Goal: Transaction & Acquisition: Book appointment/travel/reservation

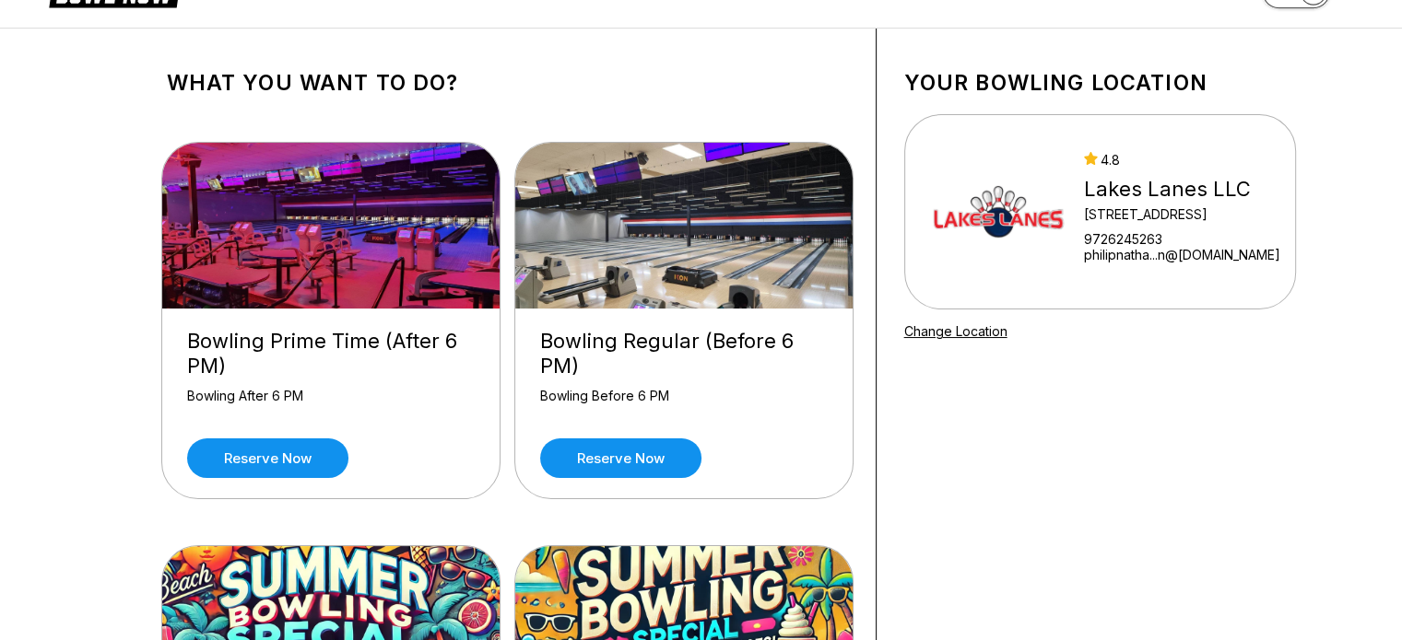
scroll to position [58, 0]
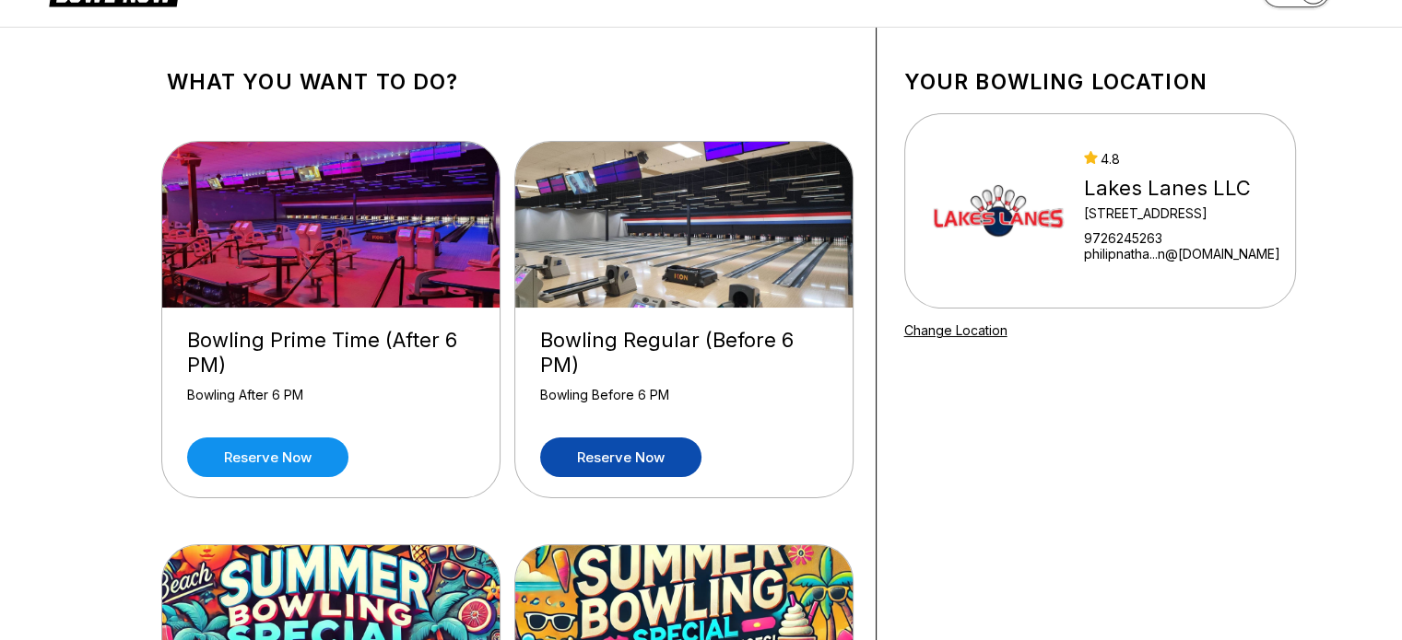
click at [643, 464] on link "Reserve now" at bounding box center [620, 458] width 161 height 40
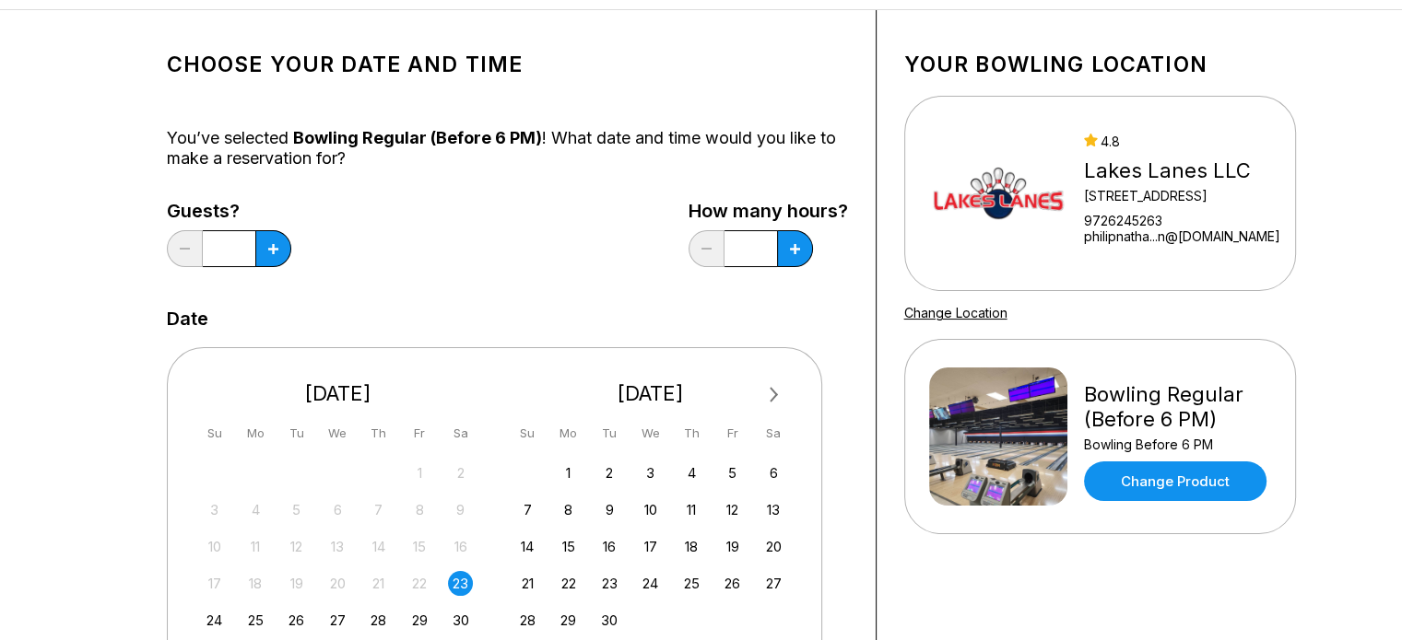
scroll to position [77, 0]
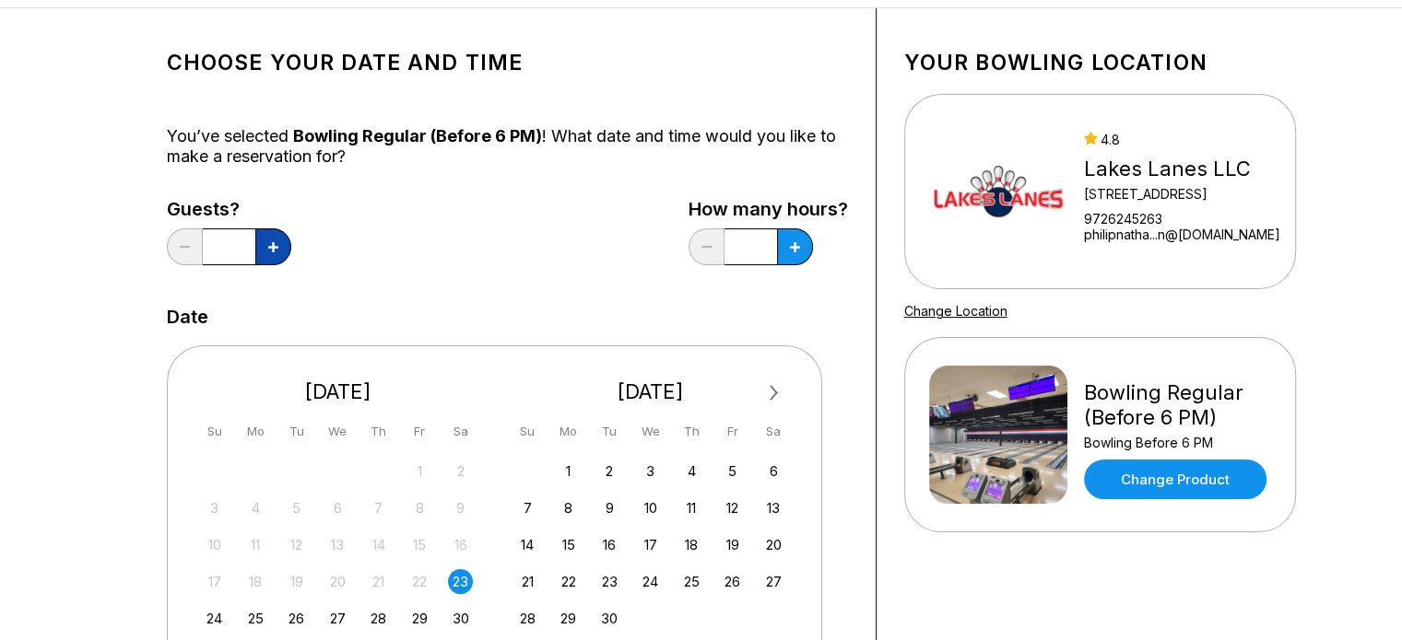
click at [263, 257] on button at bounding box center [273, 247] width 36 height 37
click at [274, 252] on button at bounding box center [273, 247] width 36 height 37
type input "*"
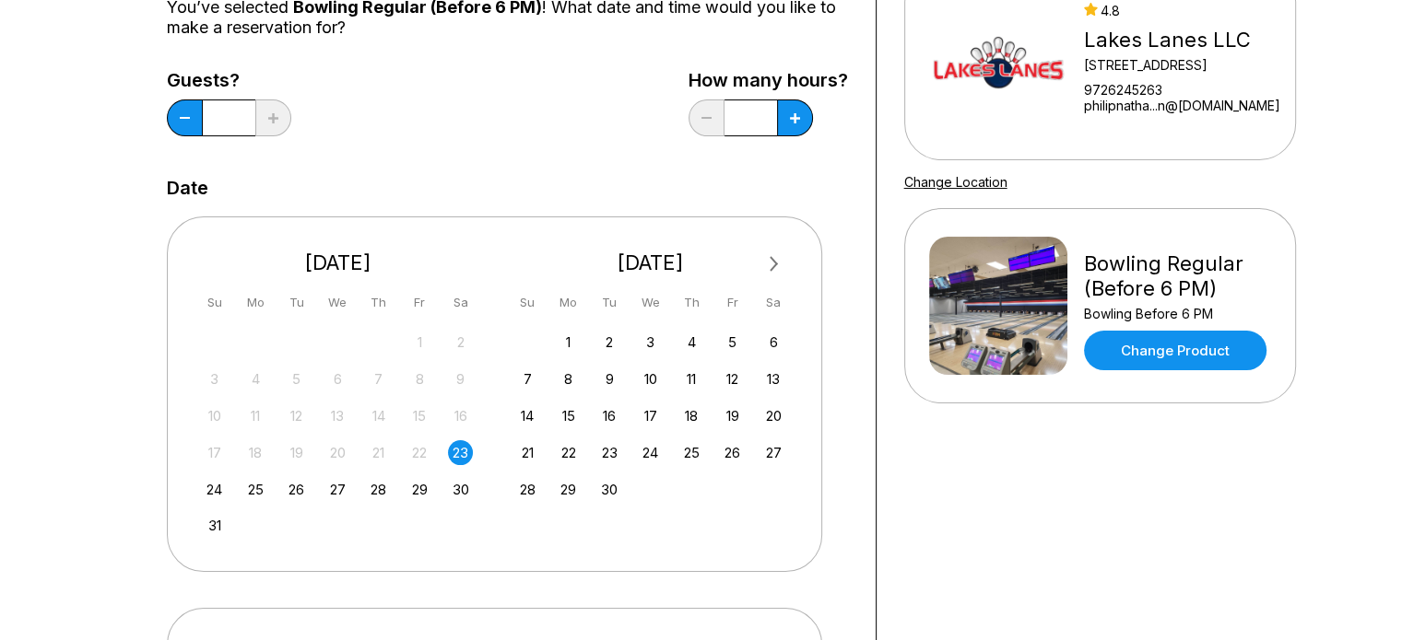
scroll to position [208, 0]
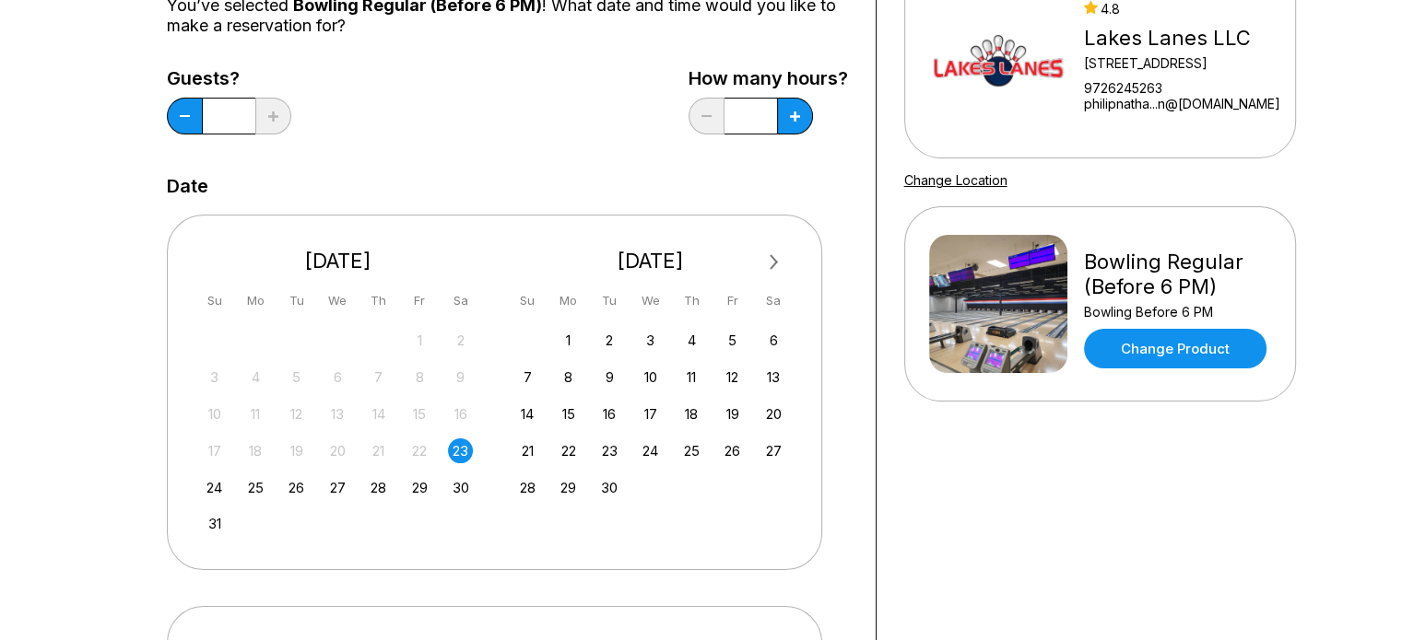
click at [463, 456] on div "23" at bounding box center [460, 451] width 25 height 25
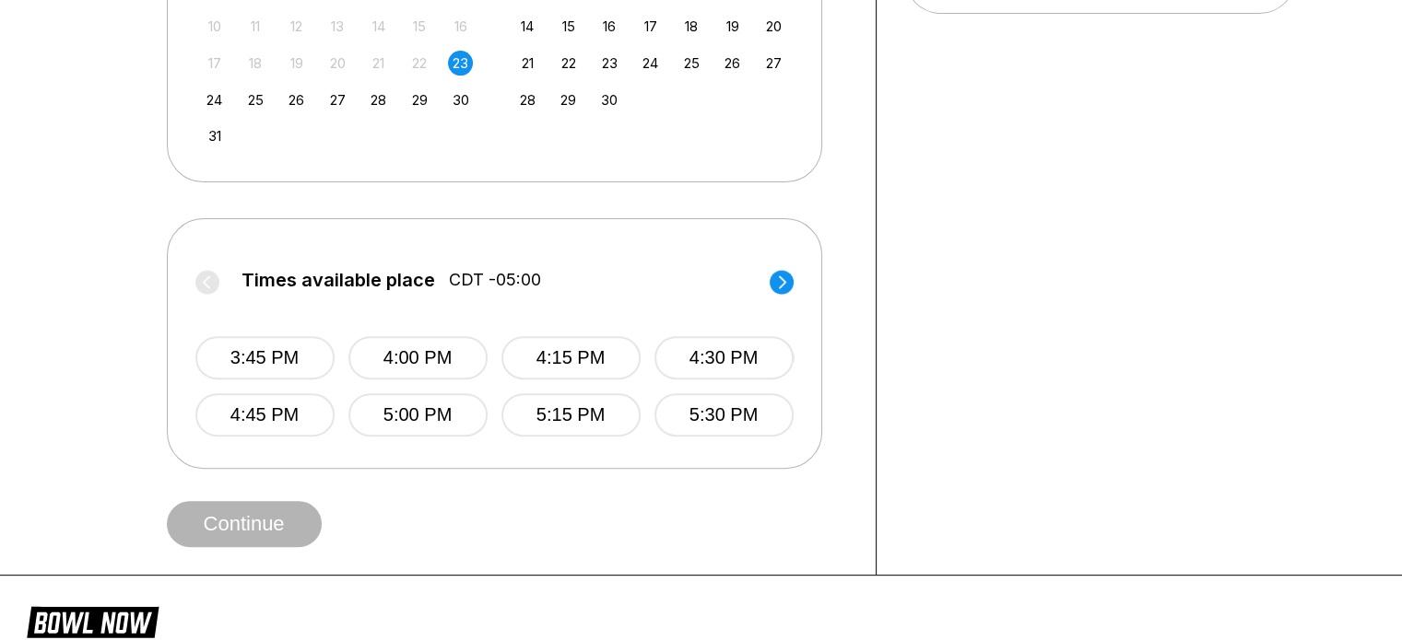
scroll to position [600, 0]
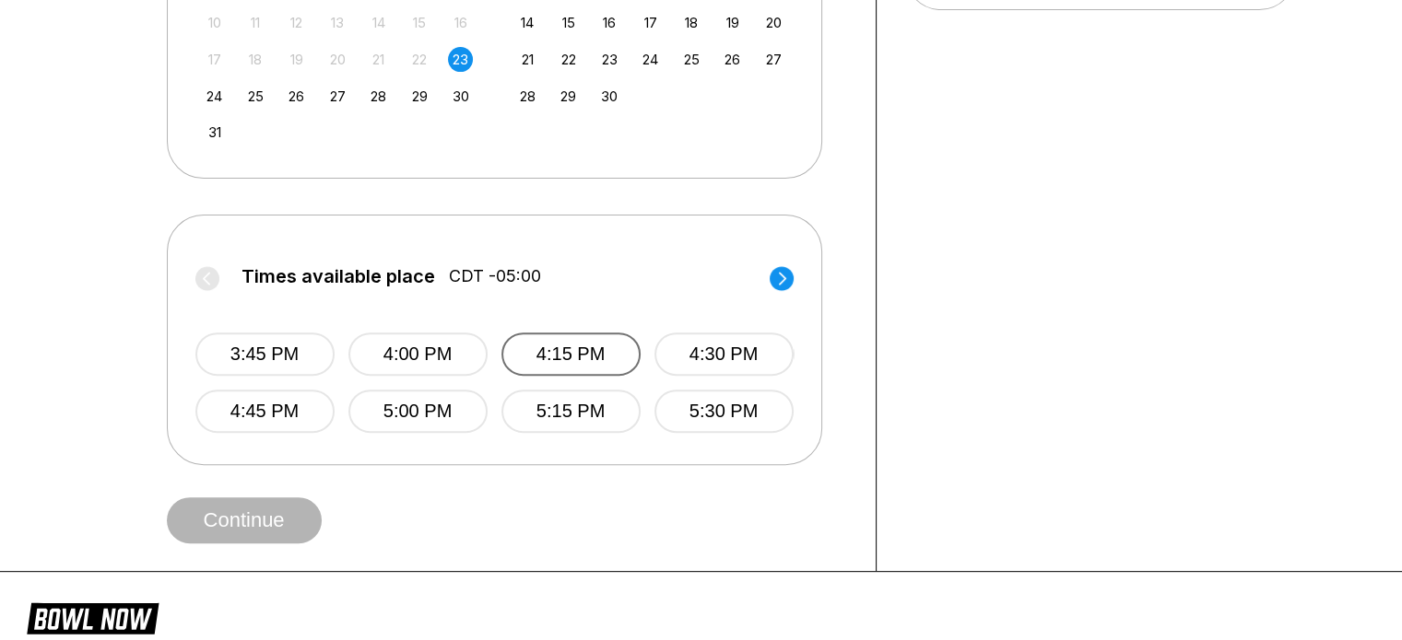
click at [599, 363] on button "4:15 PM" at bounding box center [570, 354] width 139 height 43
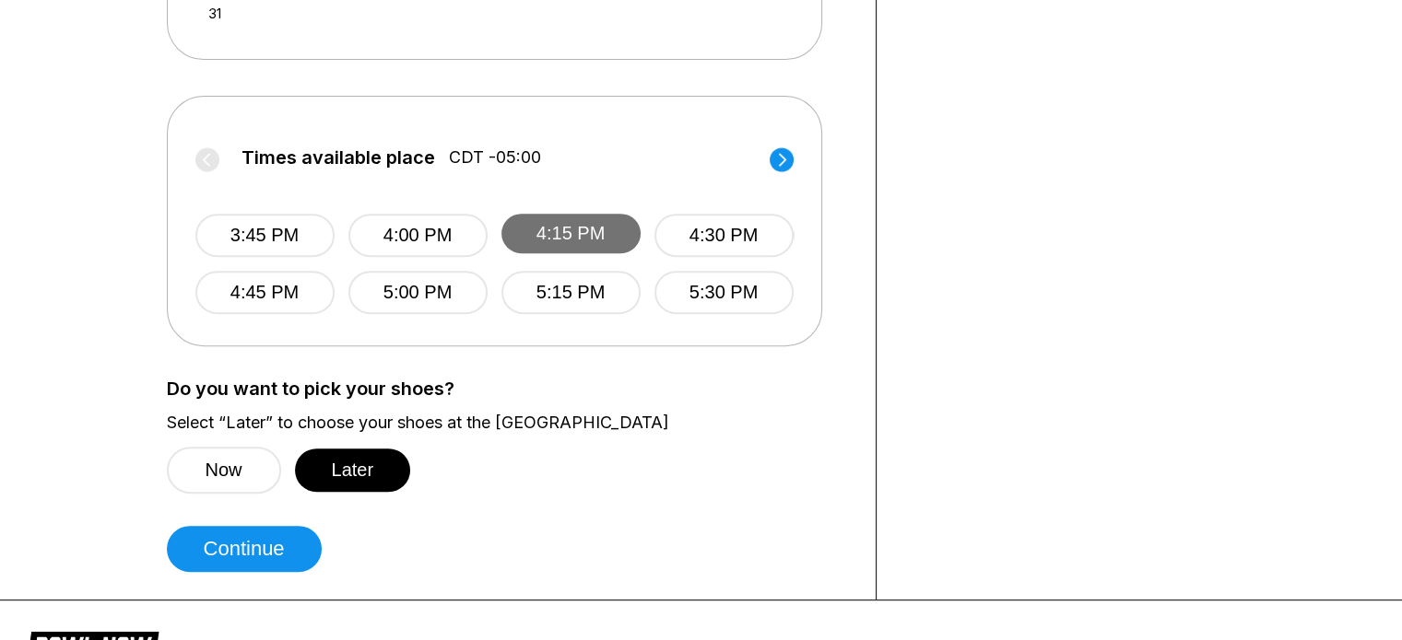
scroll to position [719, 0]
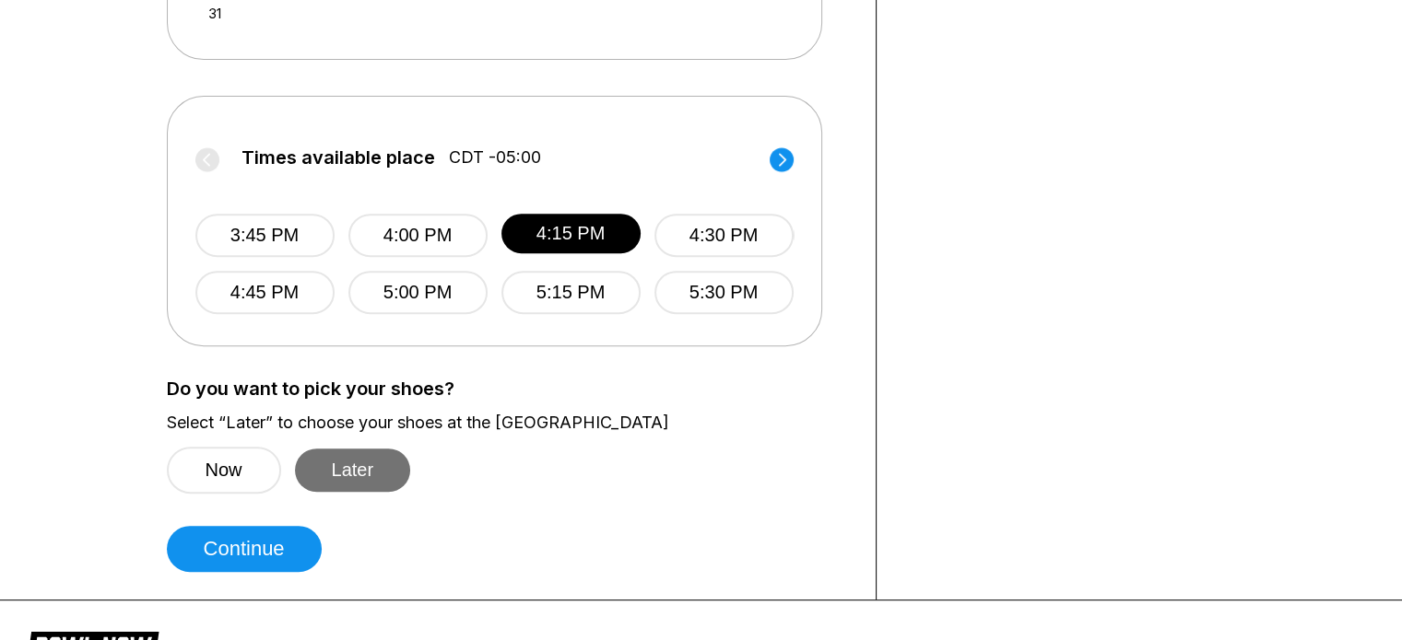
click at [371, 464] on button "Later" at bounding box center [353, 470] width 116 height 43
click at [714, 237] on button "4:30 PM" at bounding box center [723, 235] width 139 height 43
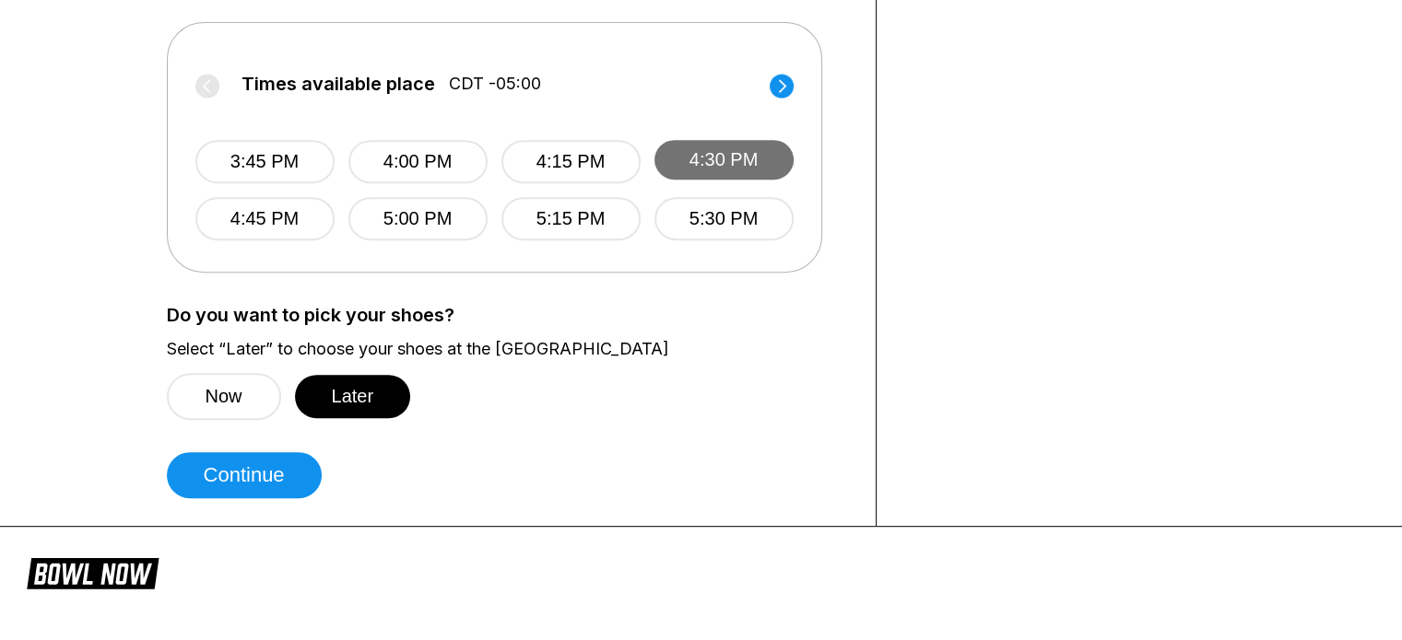
scroll to position [832, 0]
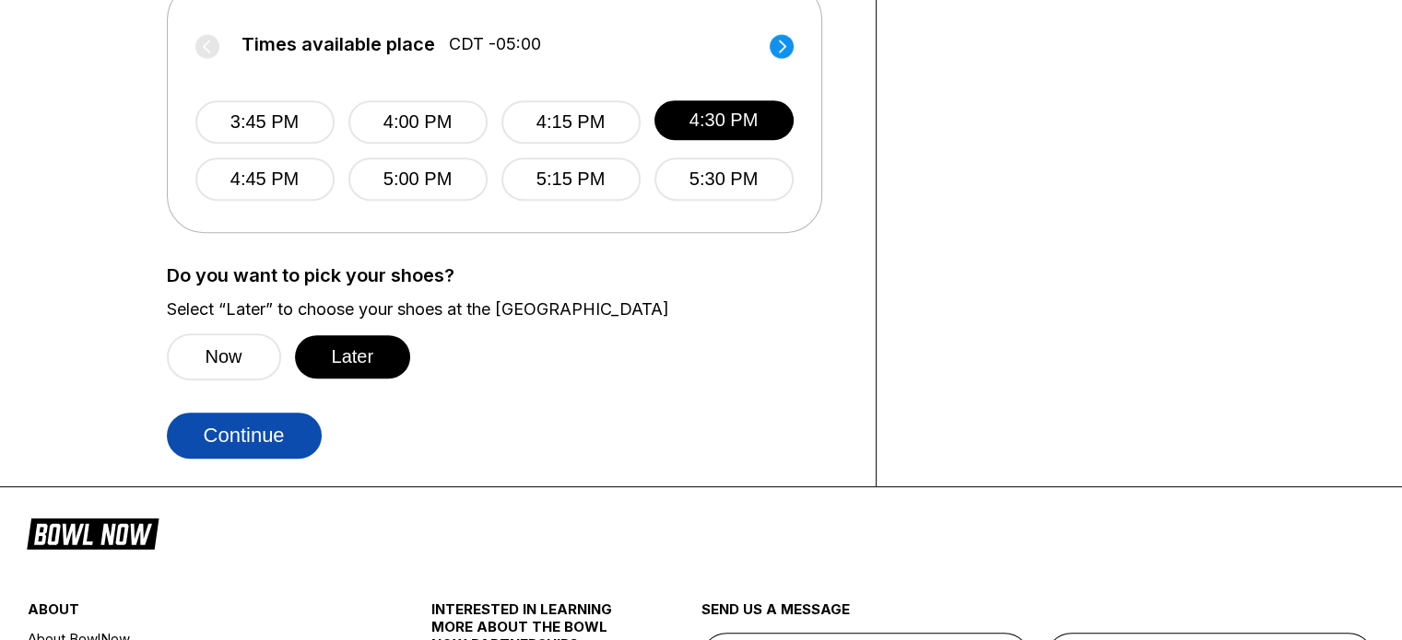
click at [288, 429] on button "Continue" at bounding box center [244, 436] width 155 height 46
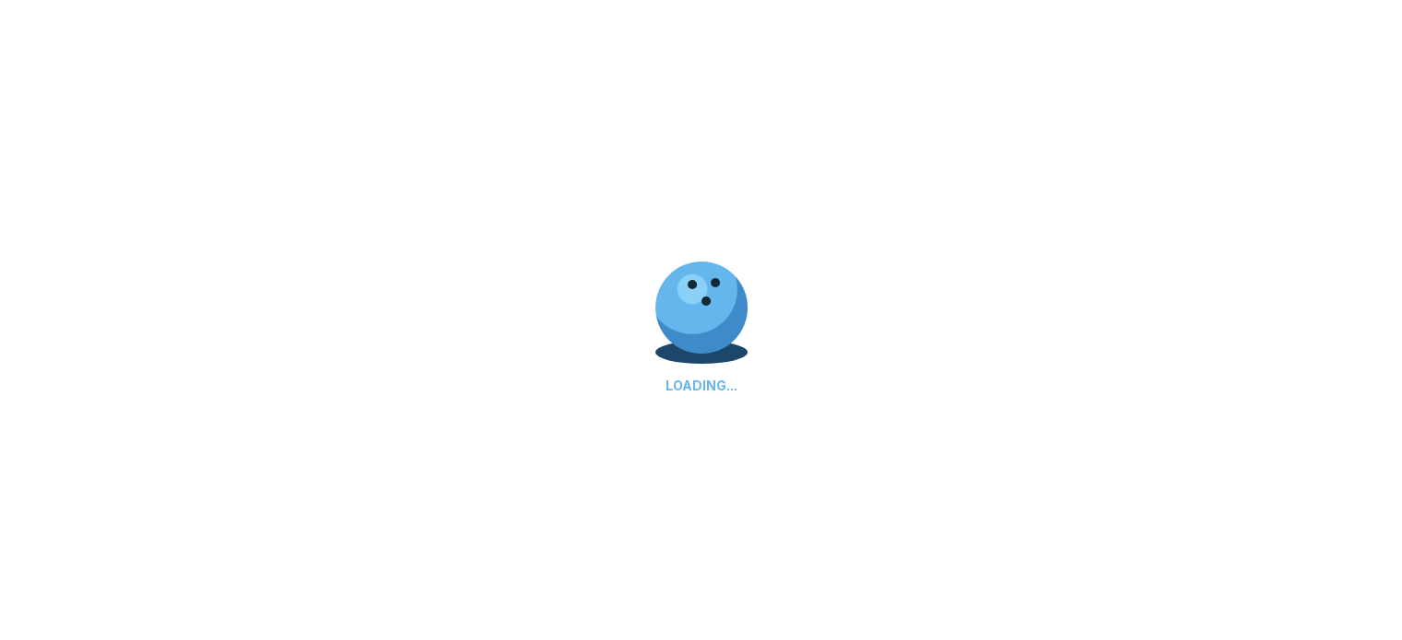
select select "**"
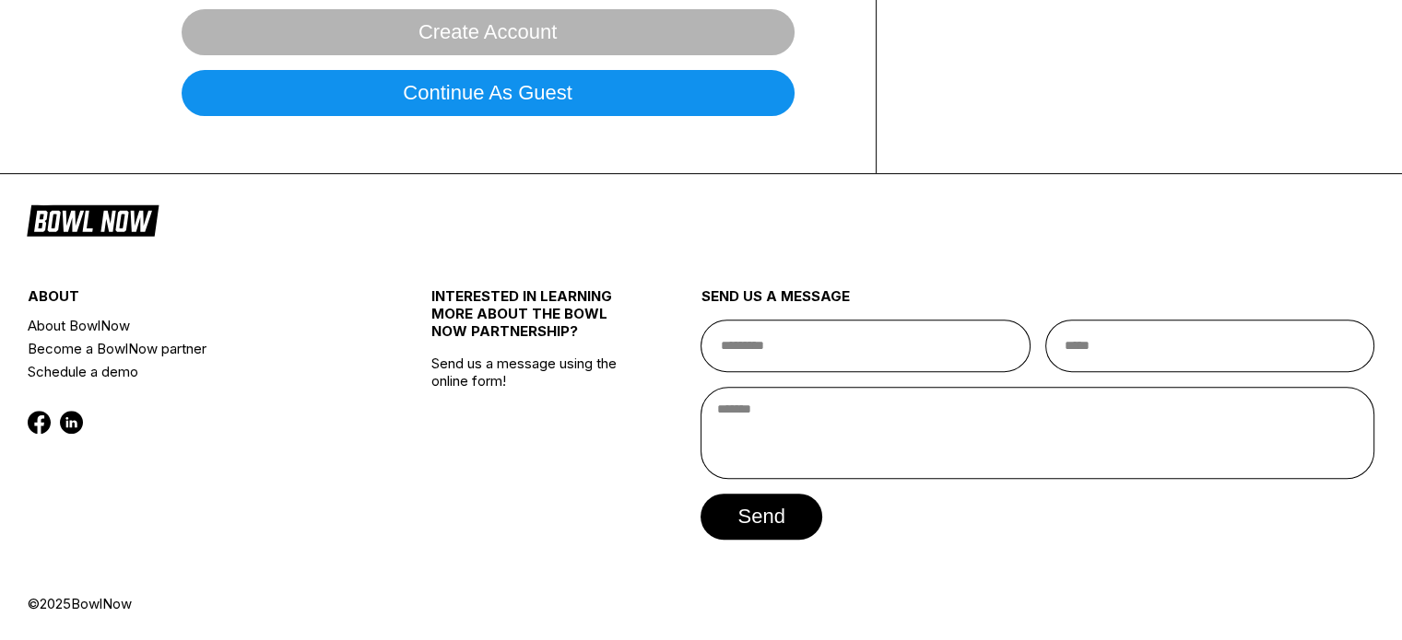
scroll to position [0, 0]
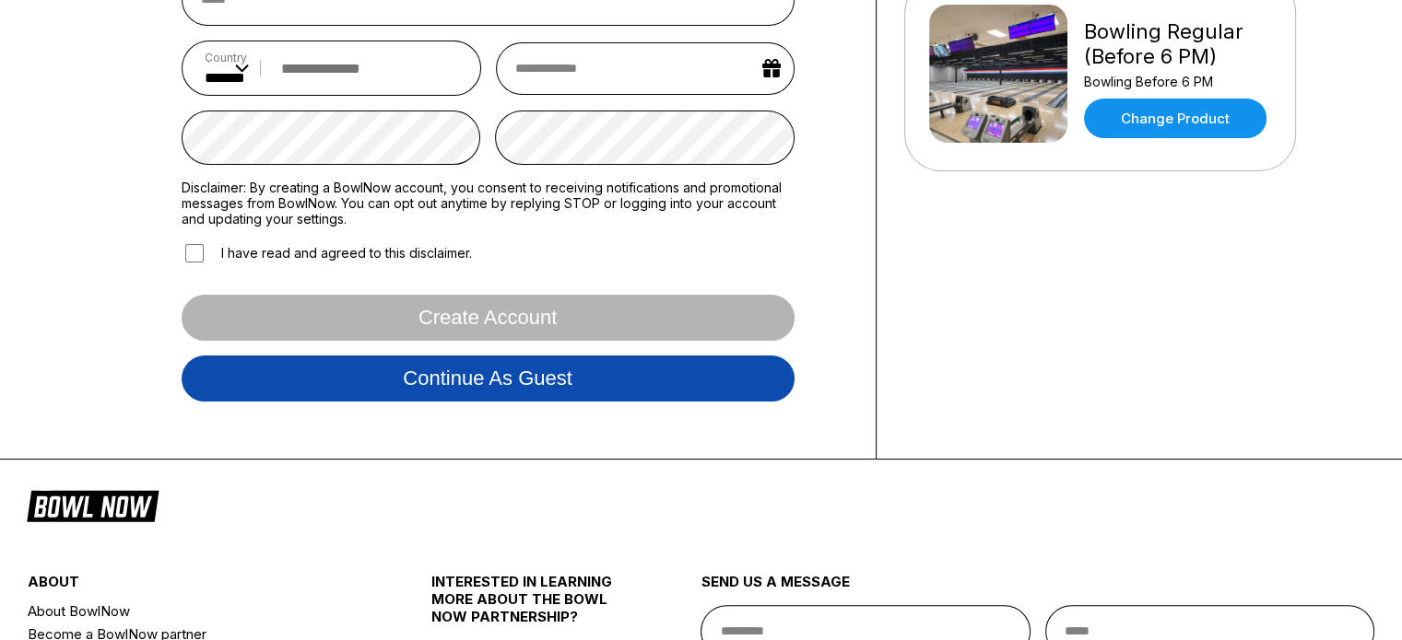
click at [516, 363] on button "Continue as guest" at bounding box center [488, 379] width 613 height 46
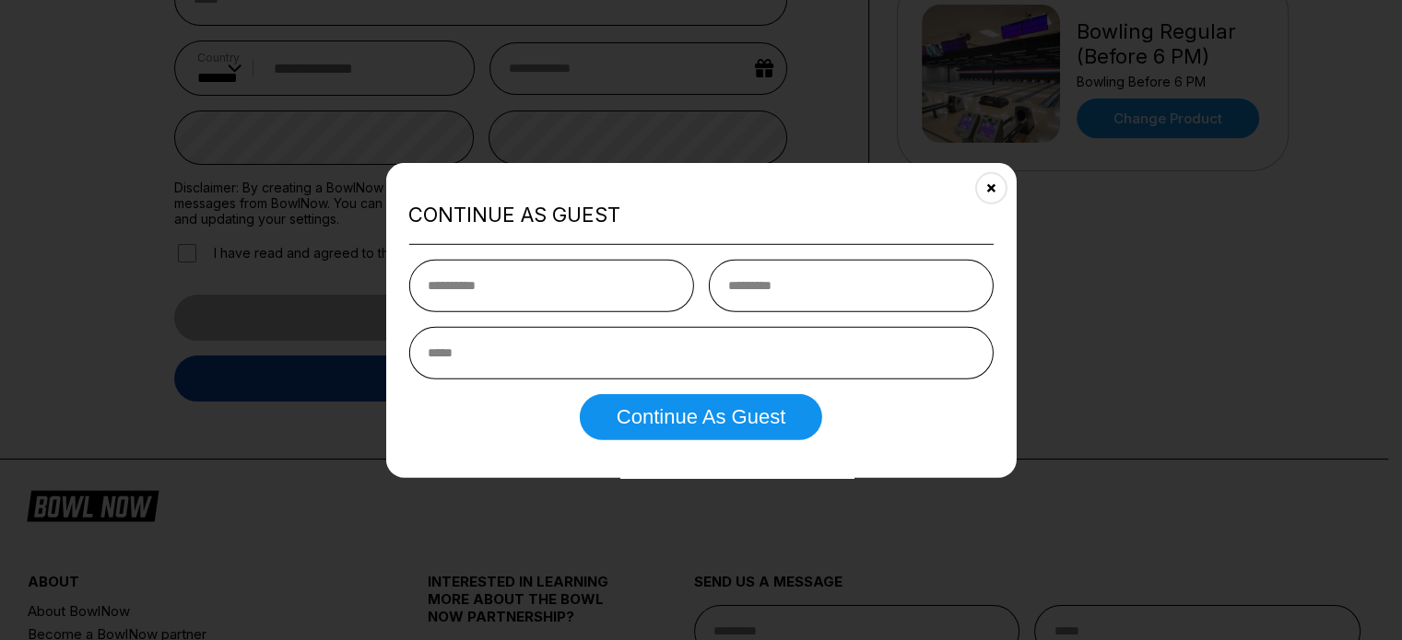
scroll to position [343, 0]
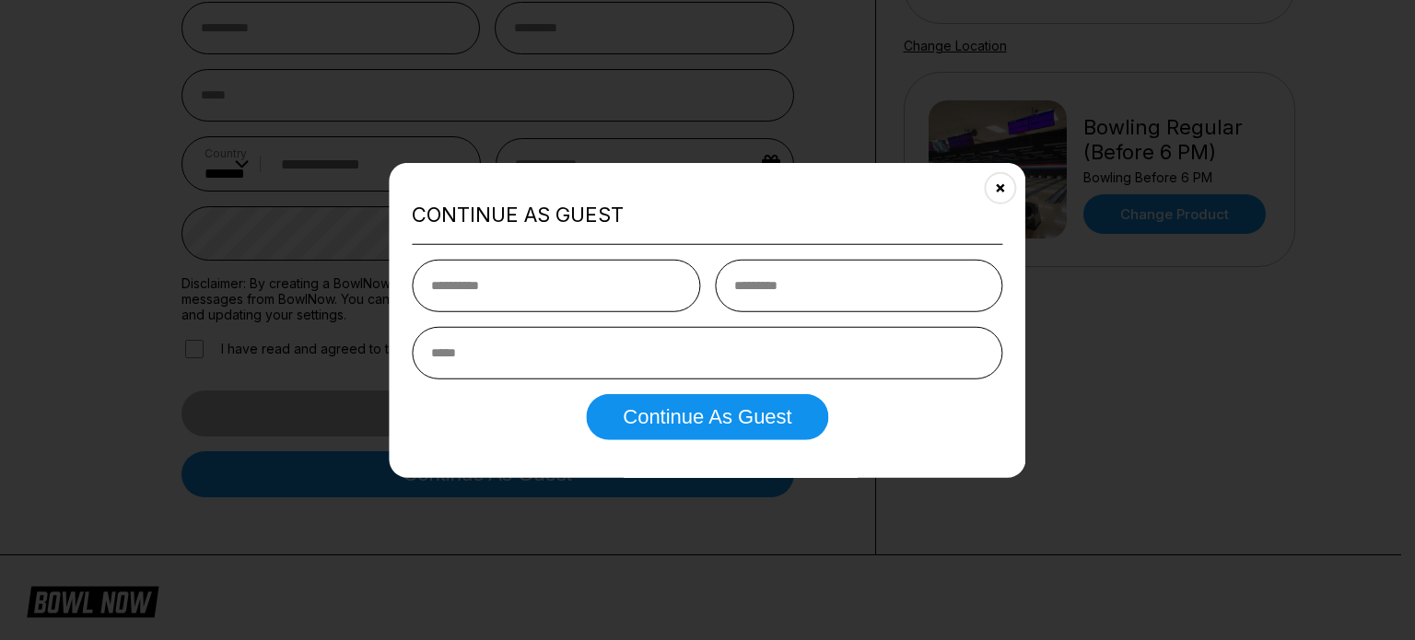
click at [503, 260] on input "text" at bounding box center [556, 286] width 288 height 53
type input "*****"
type input "******"
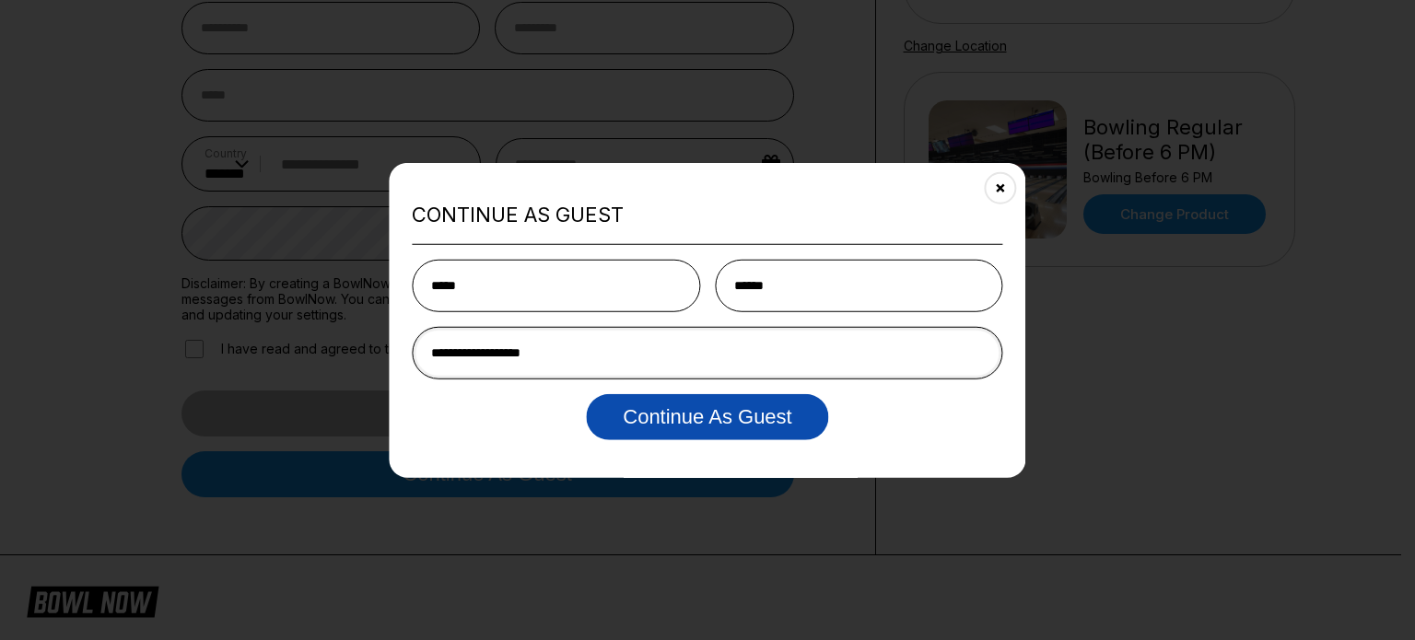
type input "**********"
click at [748, 418] on button "Continue as Guest" at bounding box center [707, 417] width 242 height 46
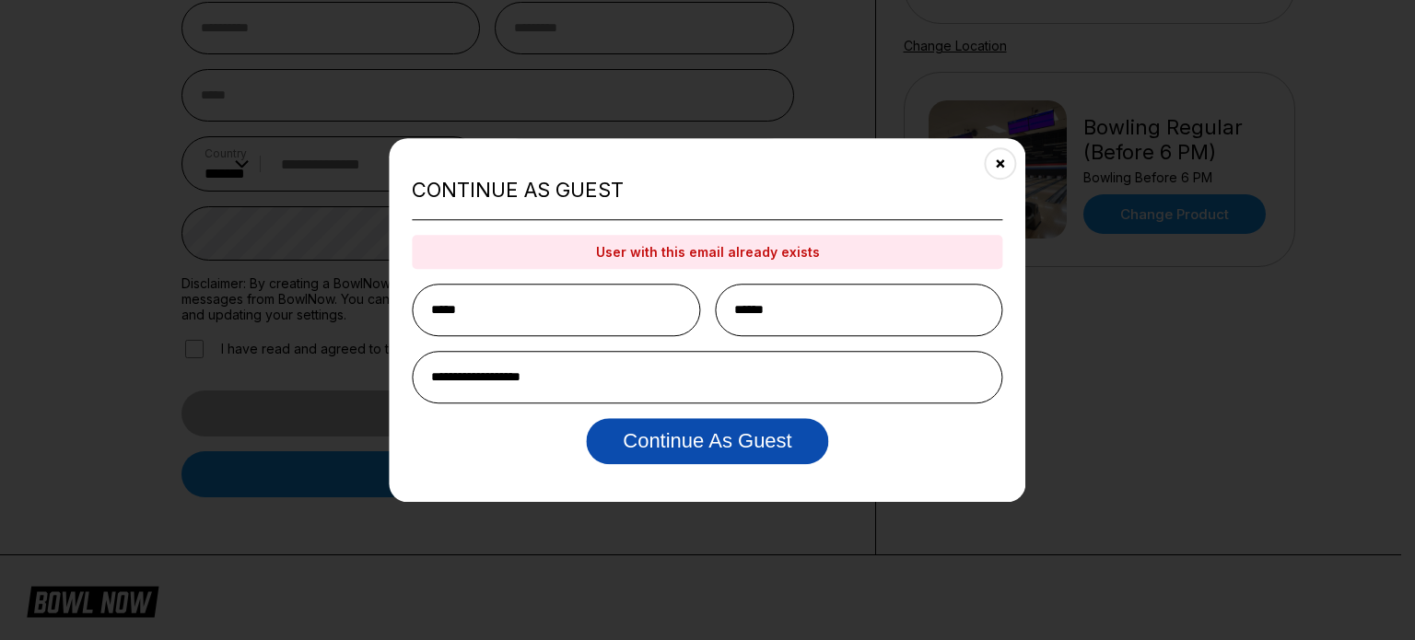
click at [752, 441] on button "Continue as Guest" at bounding box center [707, 441] width 242 height 46
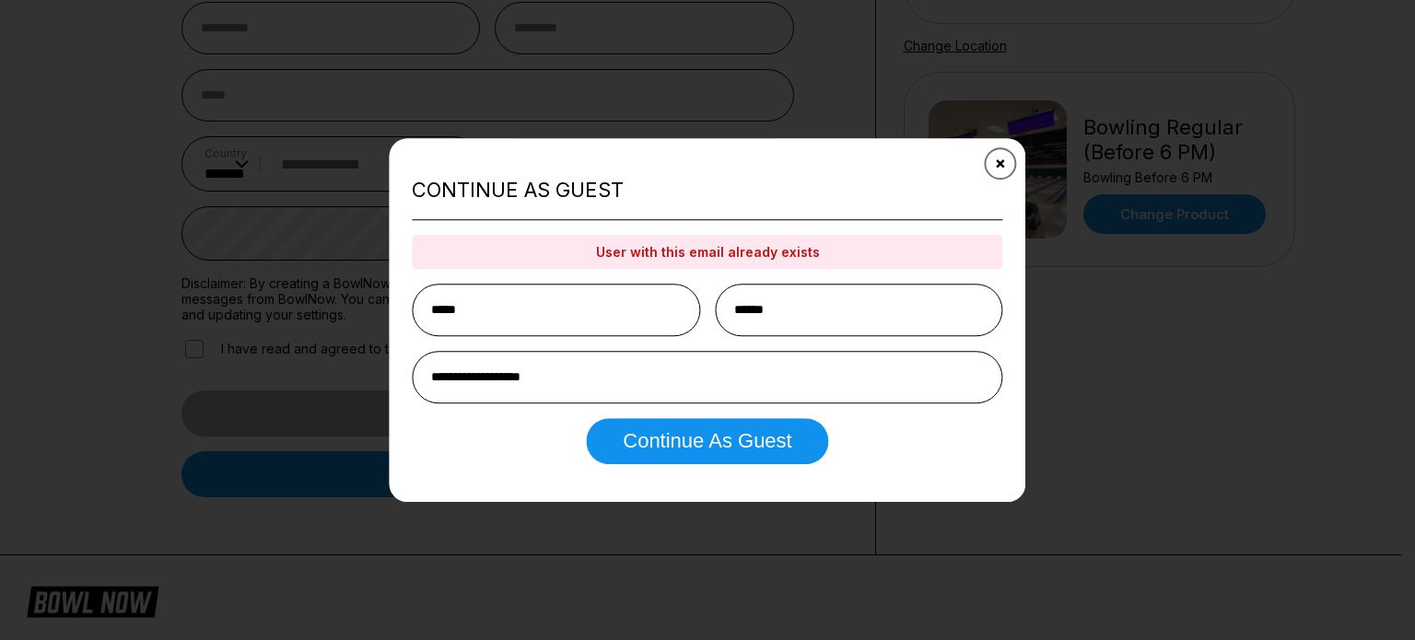
click at [999, 158] on icon "Close" at bounding box center [1000, 163] width 15 height 15
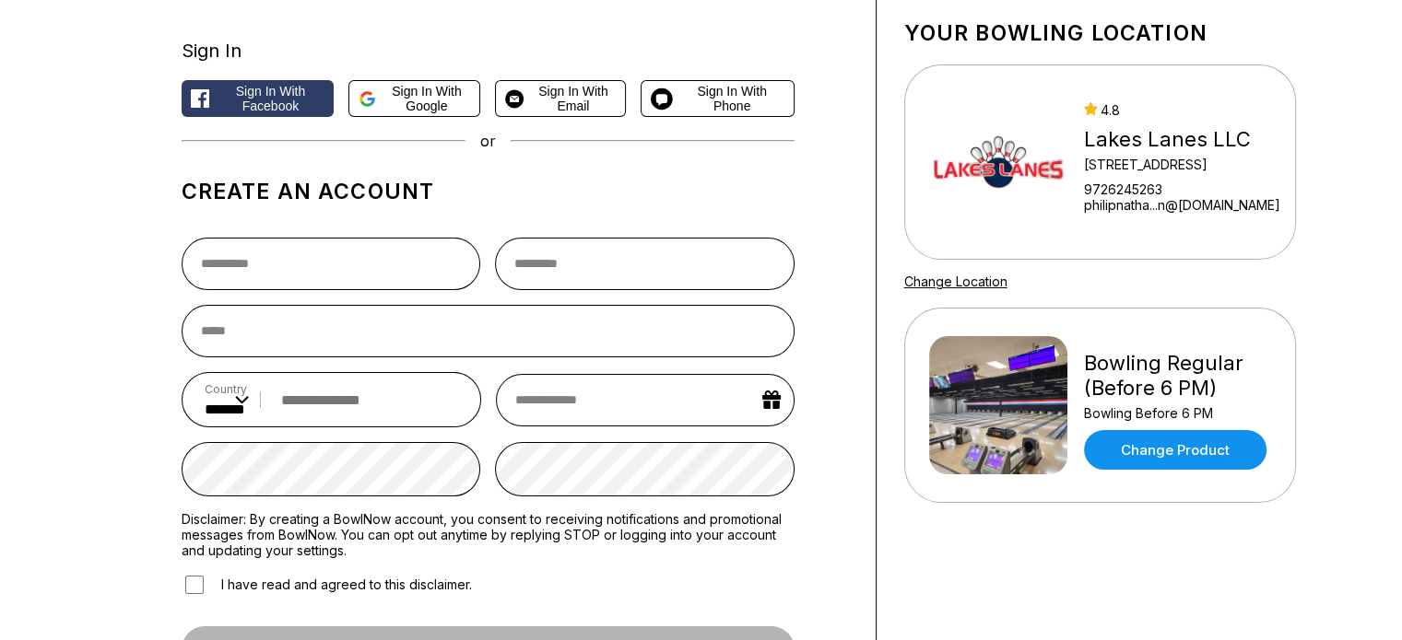
scroll to position [105, 0]
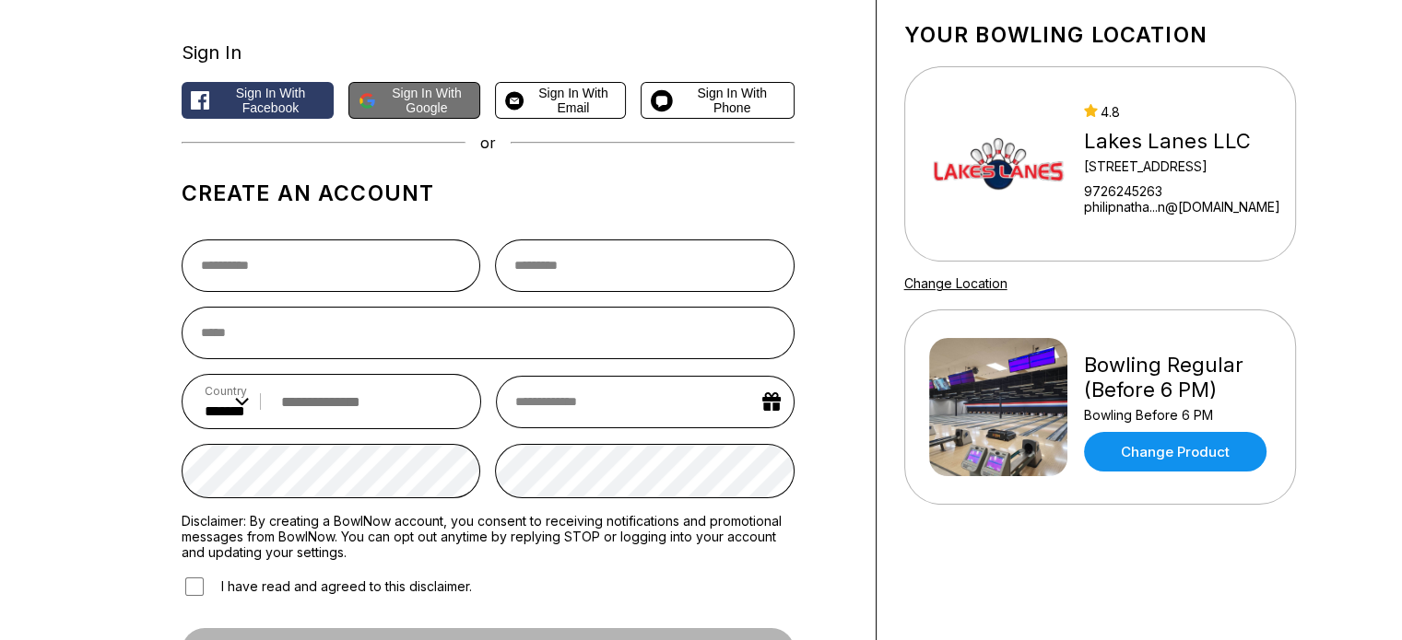
click at [437, 98] on span "Sign in with Google" at bounding box center [426, 100] width 87 height 29
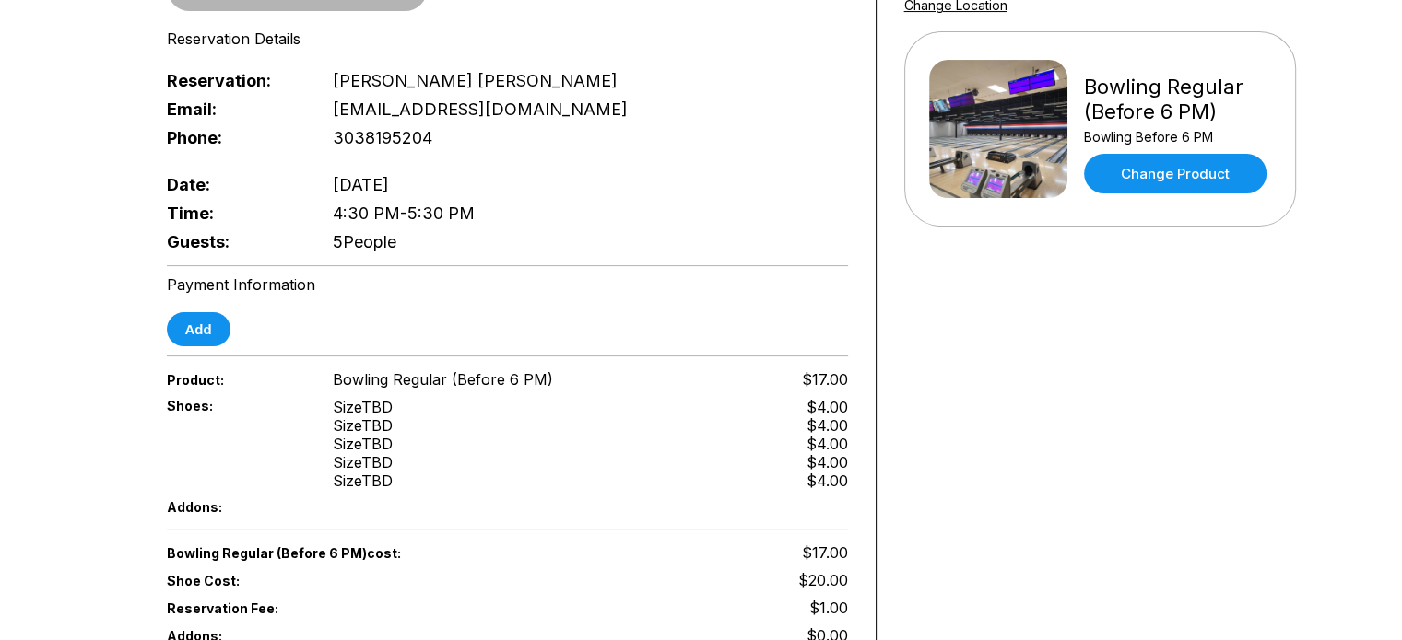
scroll to position [376, 0]
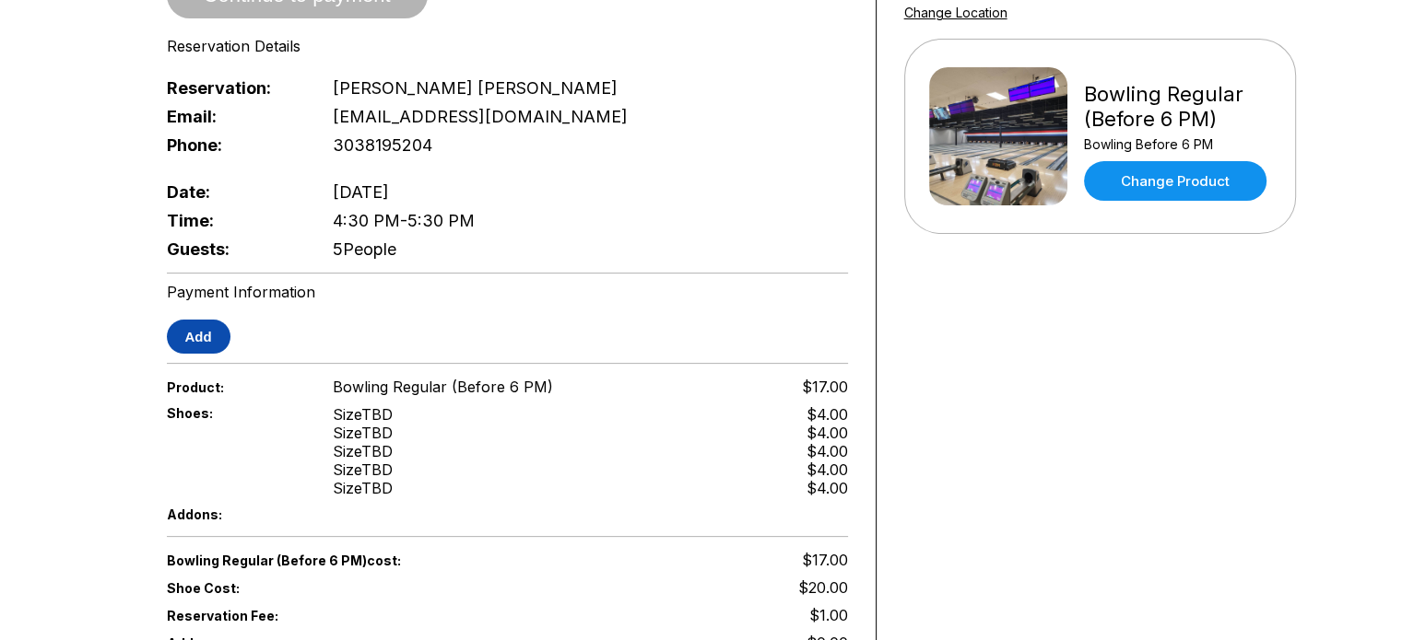
click at [198, 335] on button "Add" at bounding box center [199, 337] width 64 height 34
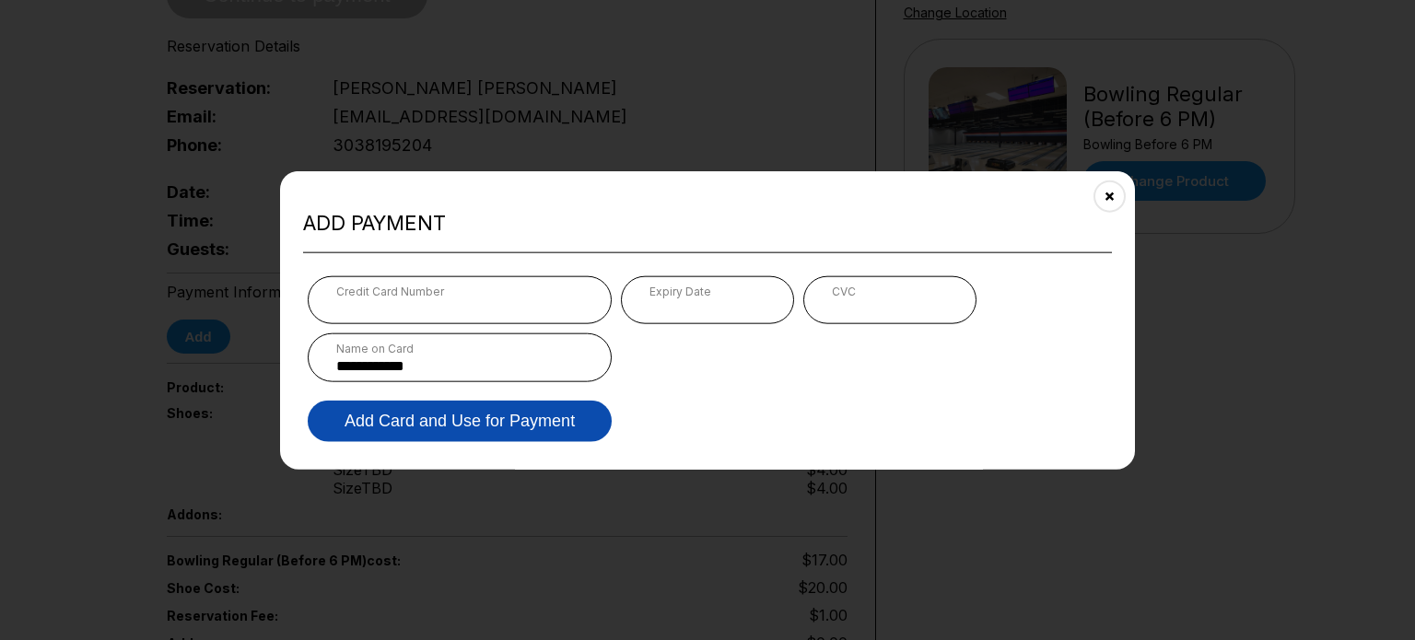
type input "**********"
click at [435, 429] on button "Add Card and Use for Payment" at bounding box center [460, 421] width 304 height 41
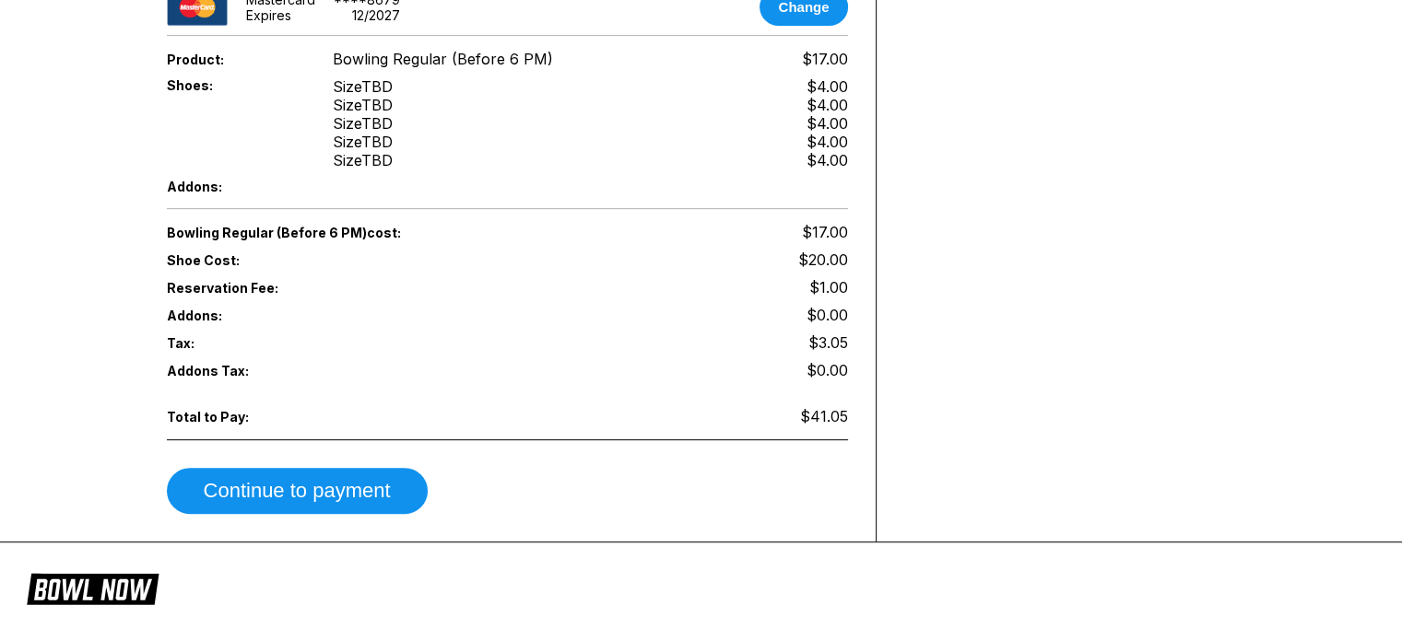
scroll to position [719, 0]
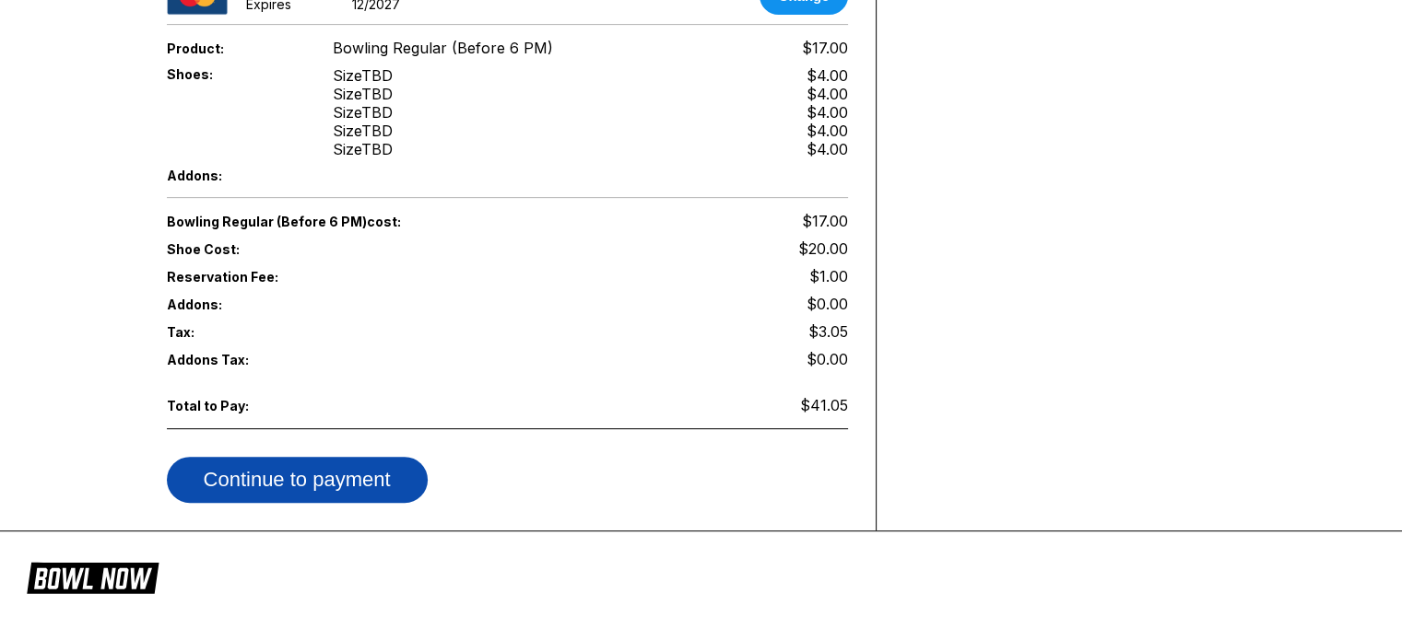
click at [380, 457] on button "Continue to payment" at bounding box center [297, 480] width 261 height 46
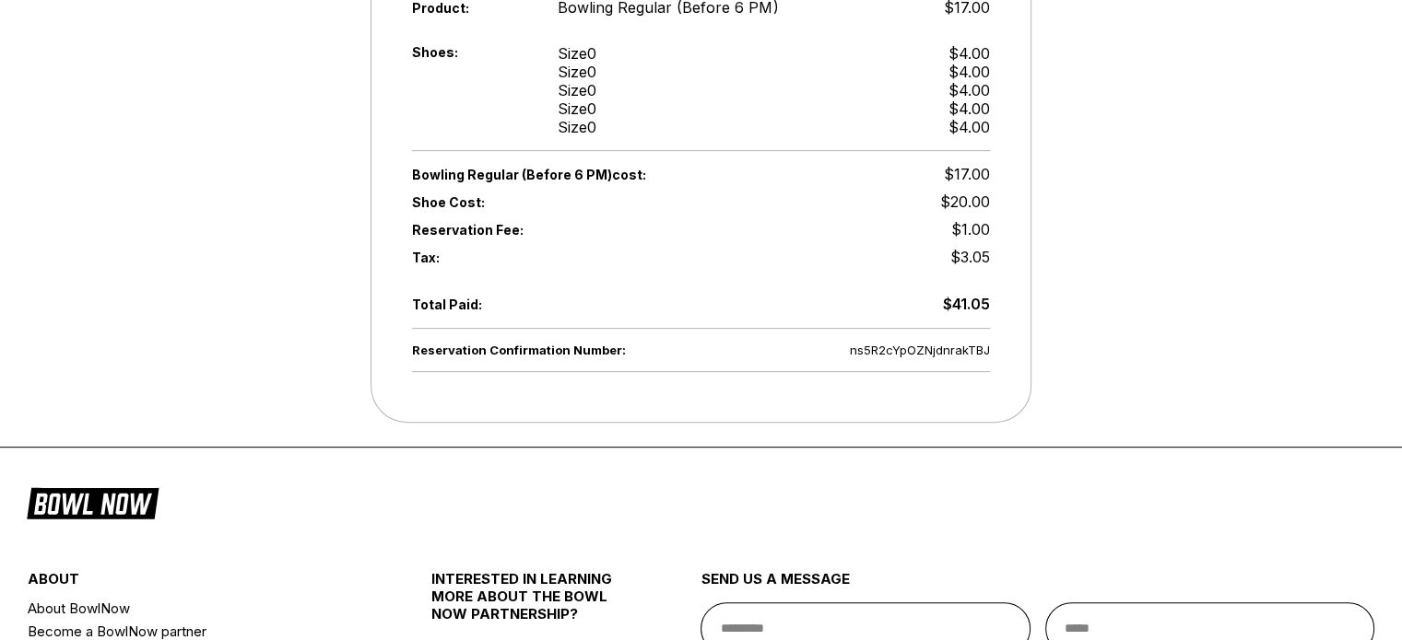
scroll to position [732, 0]
